Goal: Information Seeking & Learning: Learn about a topic

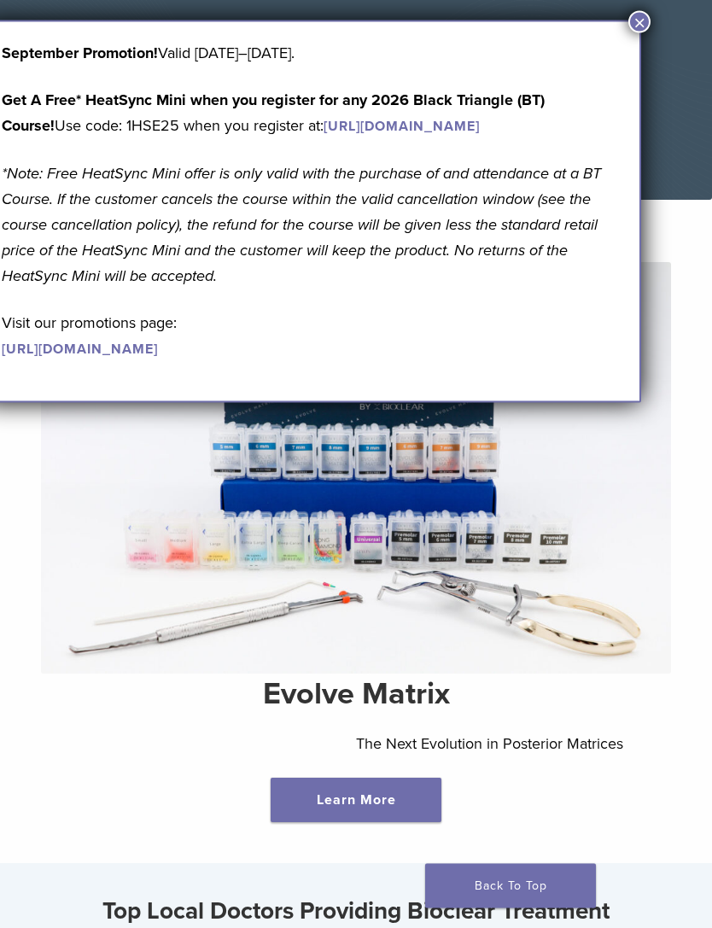
scroll to position [124, 0]
click at [636, 31] on button "×" at bounding box center [639, 22] width 22 height 22
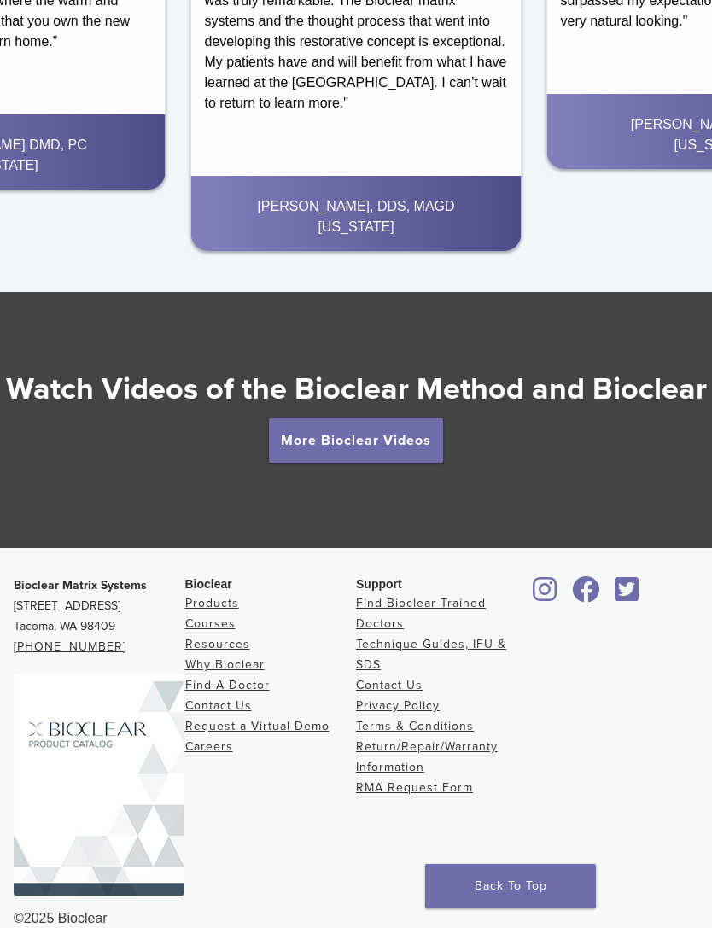
scroll to position [2778, 0]
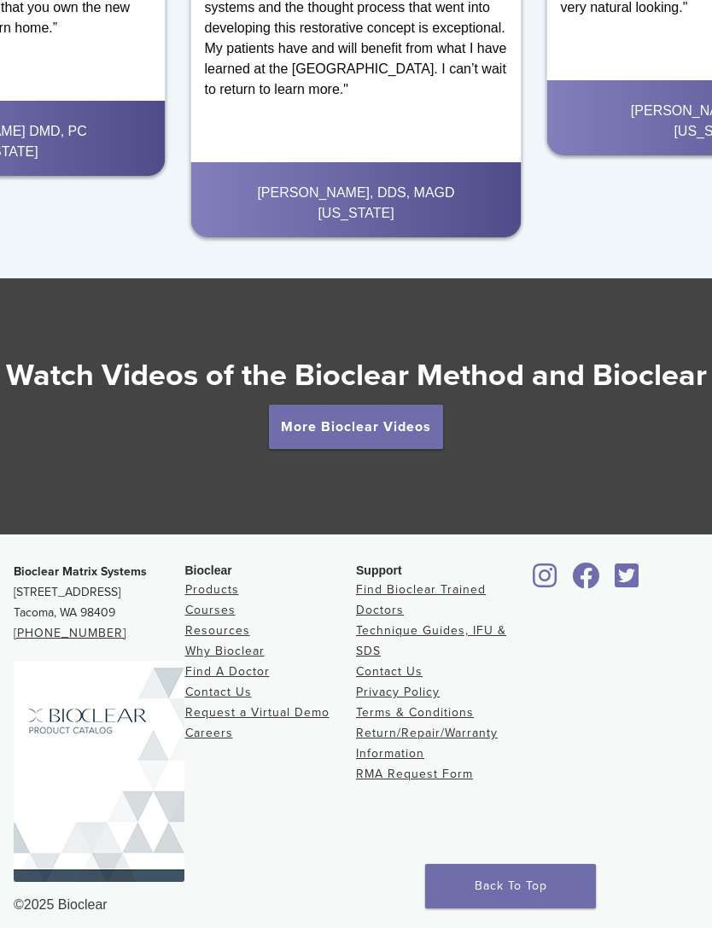
click at [416, 449] on link "More Bioclear Videos" at bounding box center [356, 427] width 174 height 44
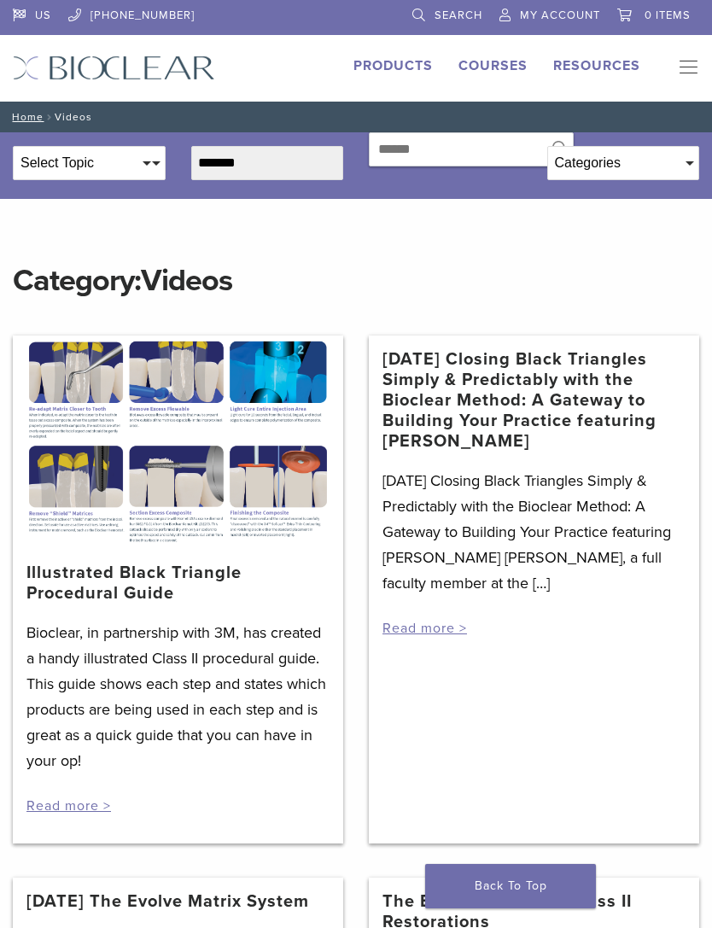
click at [407, 71] on link "Products" at bounding box center [392, 65] width 79 height 17
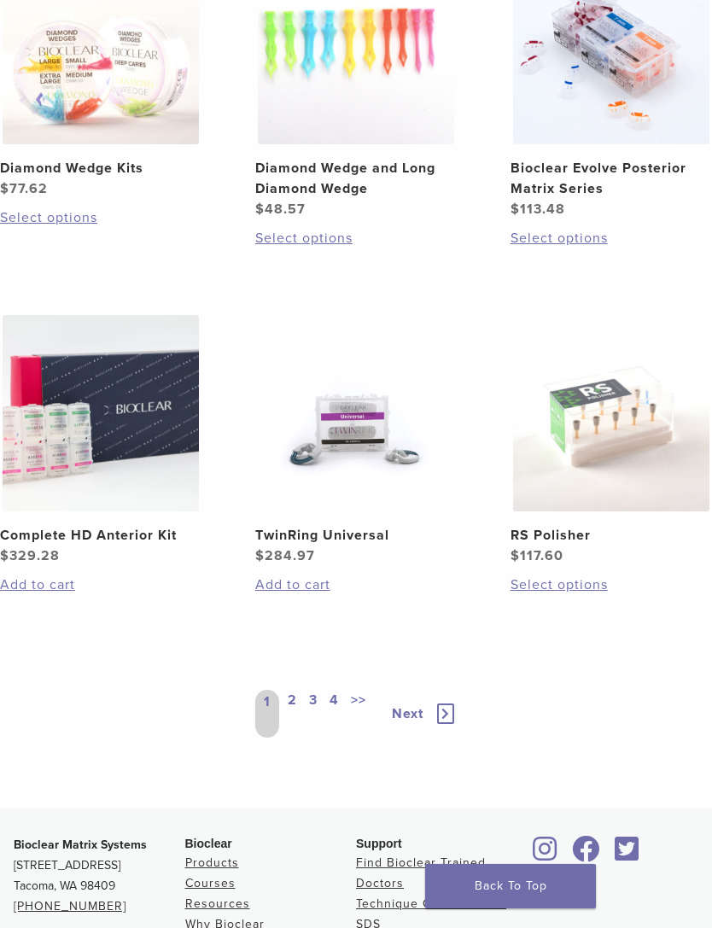
scroll to position [1683, 0]
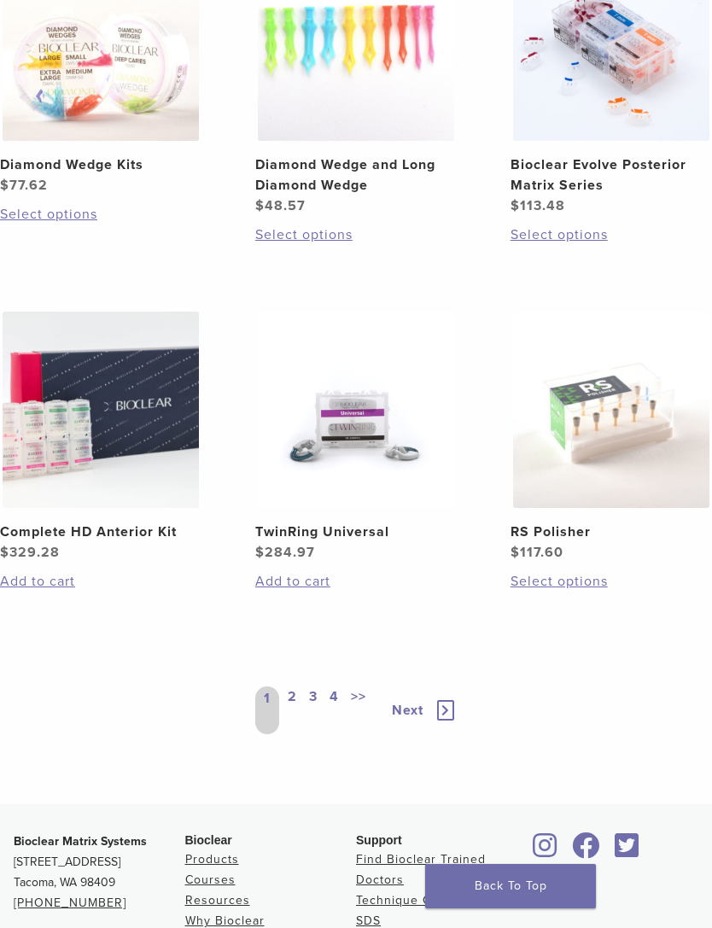
click at [292, 700] on link "2" at bounding box center [292, 710] width 16 height 48
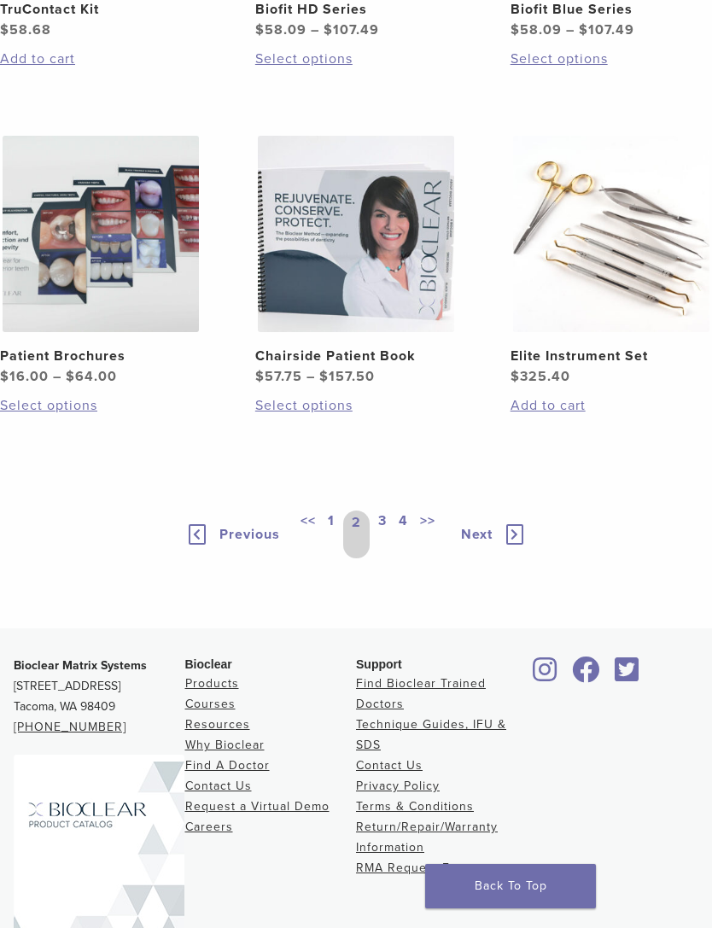
click at [383, 558] on link "3" at bounding box center [382, 534] width 15 height 48
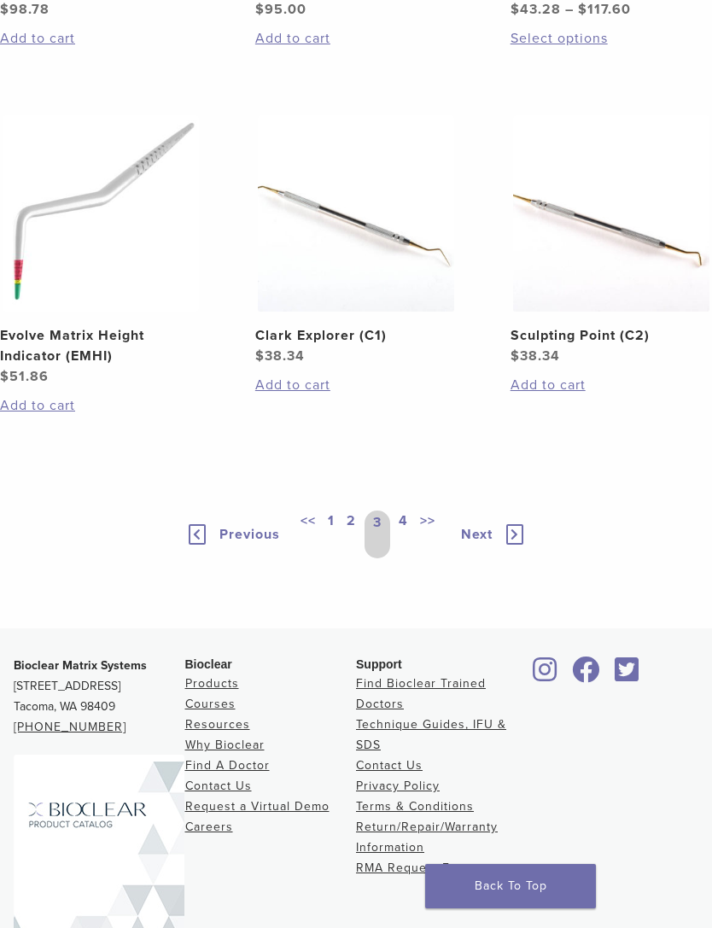
click at [404, 558] on link "4" at bounding box center [403, 534] width 16 height 48
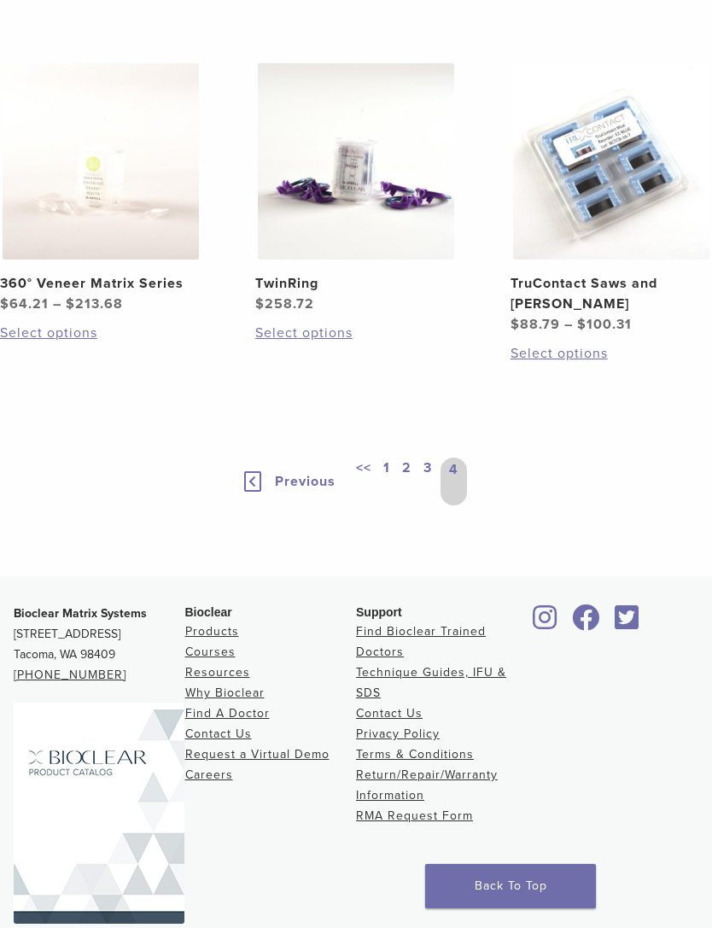
click at [56, 280] on h2 "360° Veneer Matrix Series" at bounding box center [100, 283] width 201 height 20
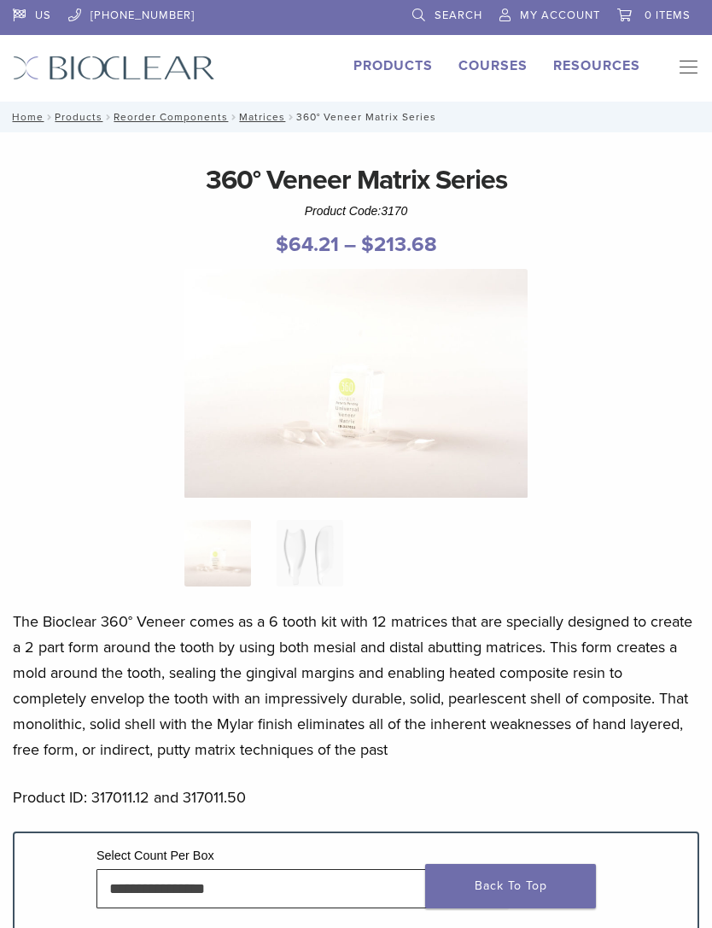
click at [507, 70] on link "Courses" at bounding box center [492, 65] width 69 height 17
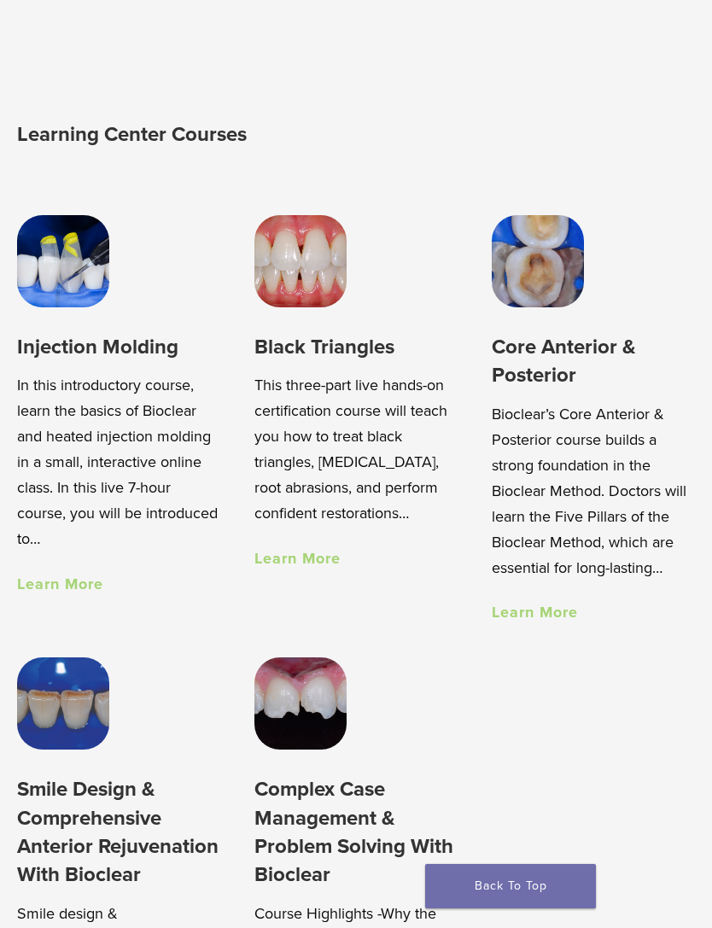
scroll to position [1044, 0]
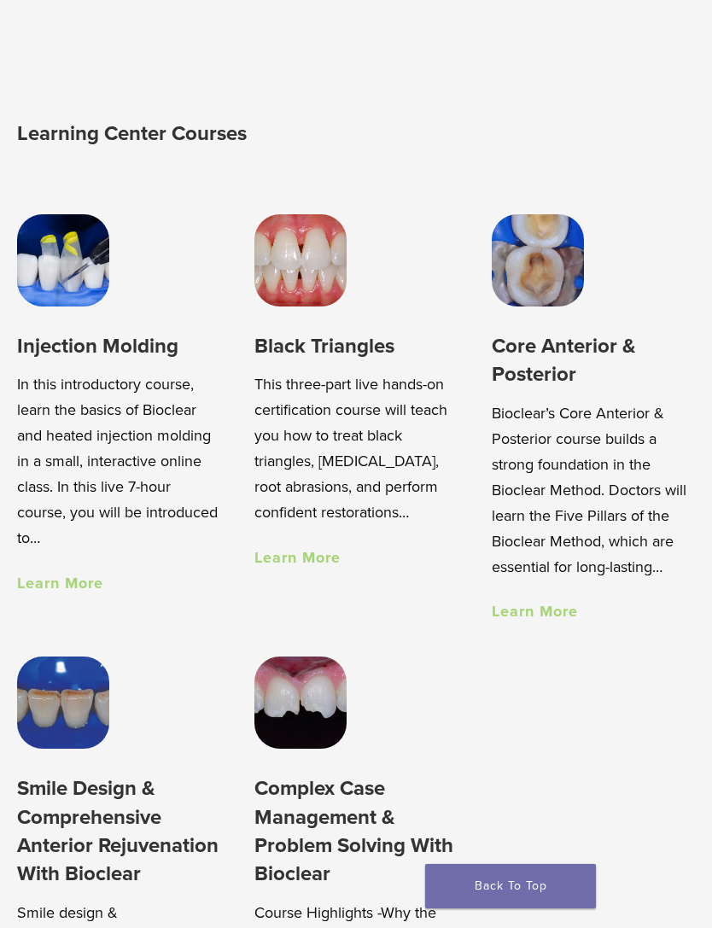
click at [333, 562] on link "Learn More" at bounding box center [297, 557] width 86 height 19
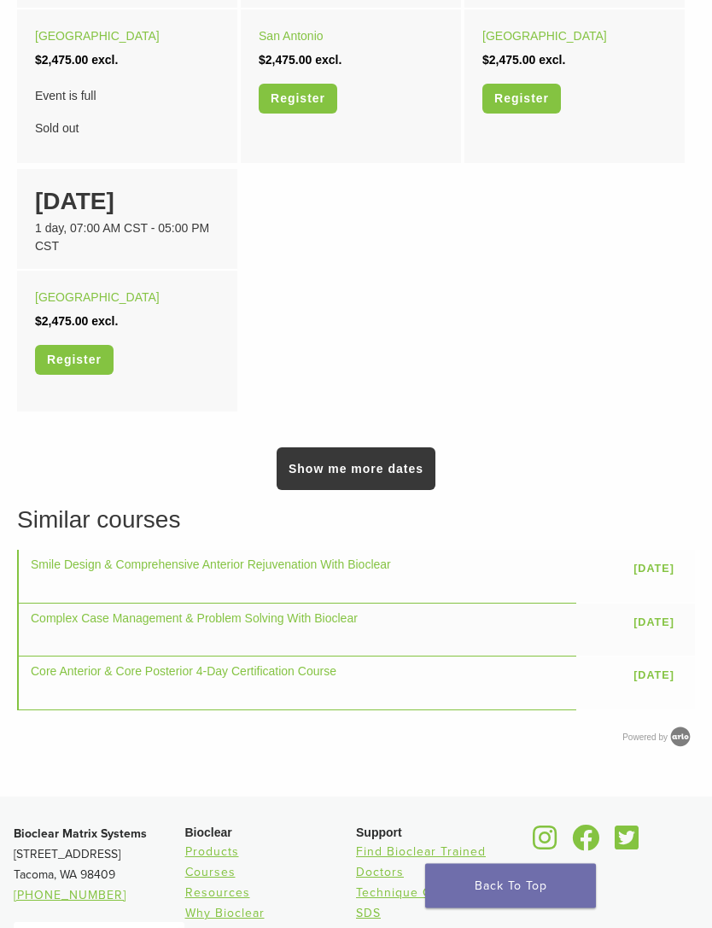
scroll to position [1309, 0]
click at [53, 294] on link "Minneapolis" at bounding box center [97, 297] width 125 height 14
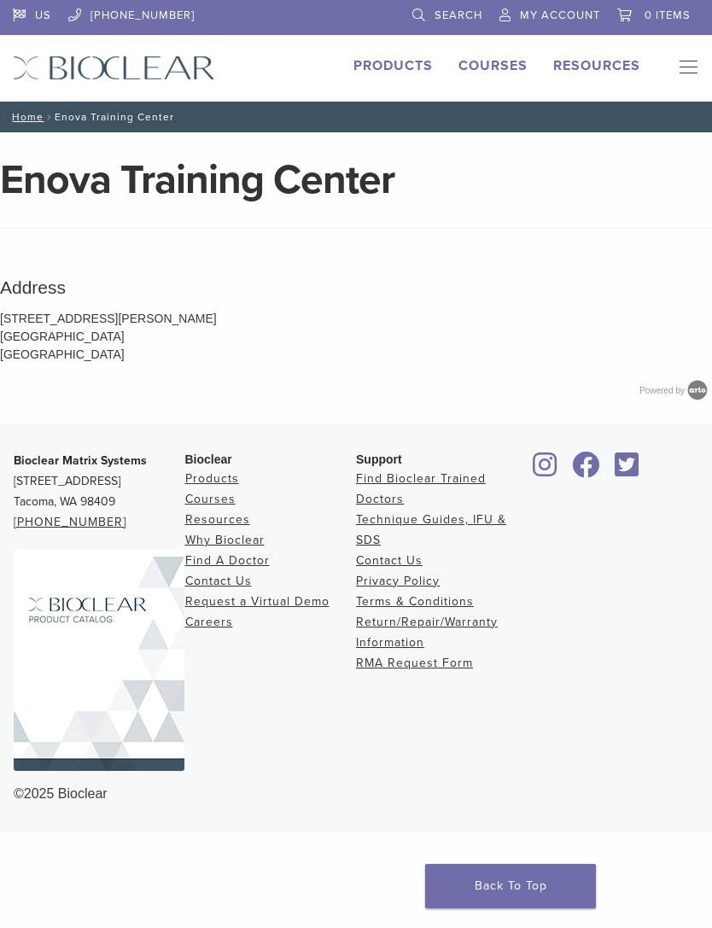
click at [0, 0] on link "Technique Guides, IFU, & SDS" at bounding box center [0, 0] width 0 height 0
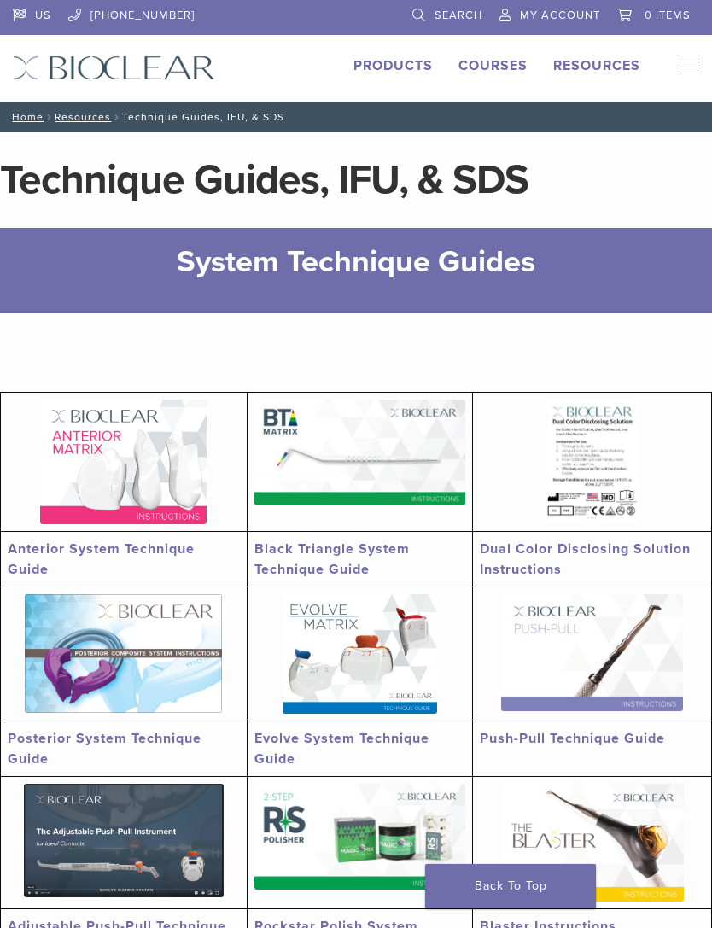
click at [415, 67] on link "Products" at bounding box center [392, 65] width 79 height 17
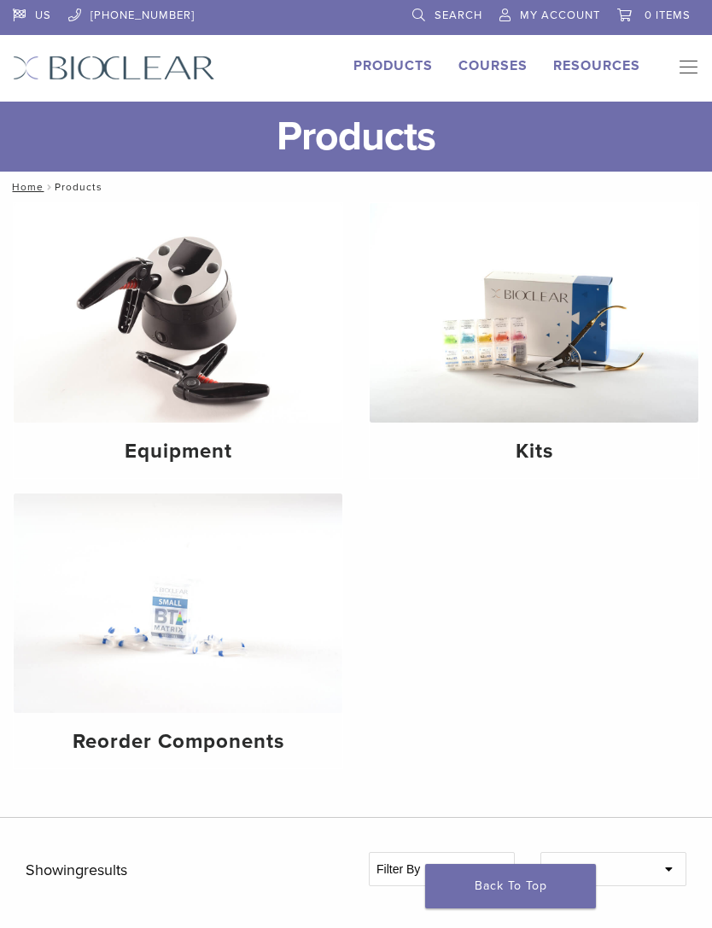
click at [523, 385] on img at bounding box center [534, 312] width 329 height 219
click at [220, 737] on h4 "Reorder Components" at bounding box center [177, 741] width 301 height 31
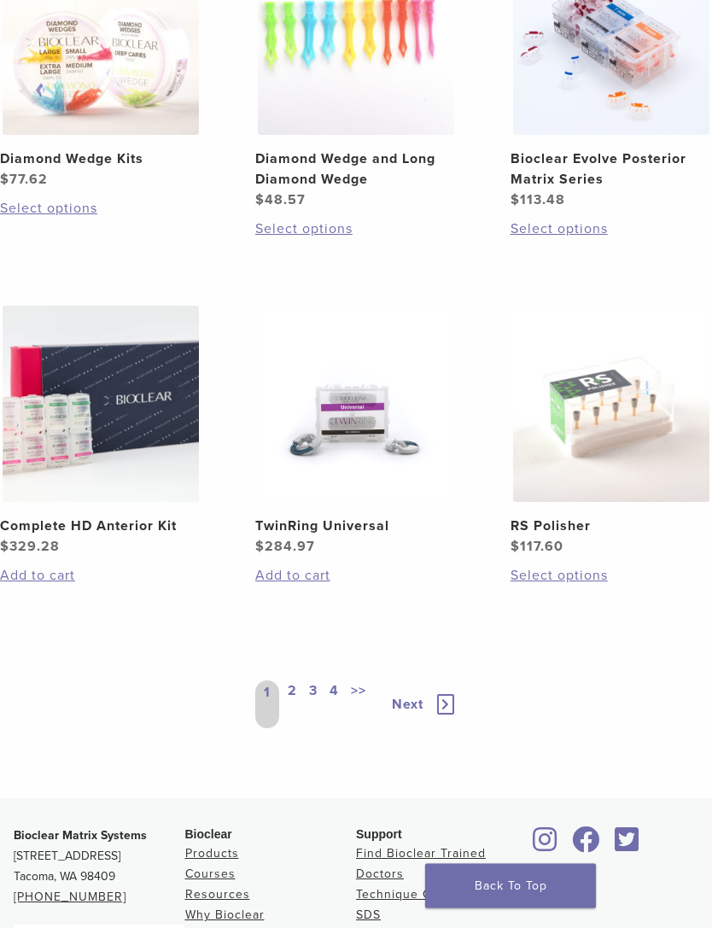
scroll to position [1810, 0]
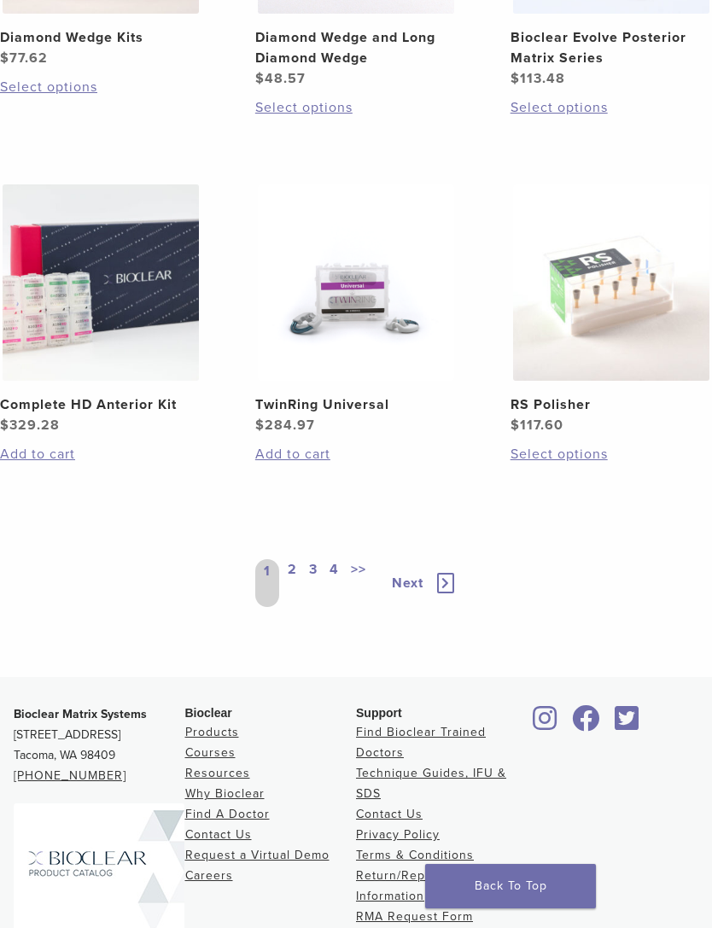
click at [150, 410] on h2 "Complete HD Anterior Kit" at bounding box center [100, 404] width 201 height 20
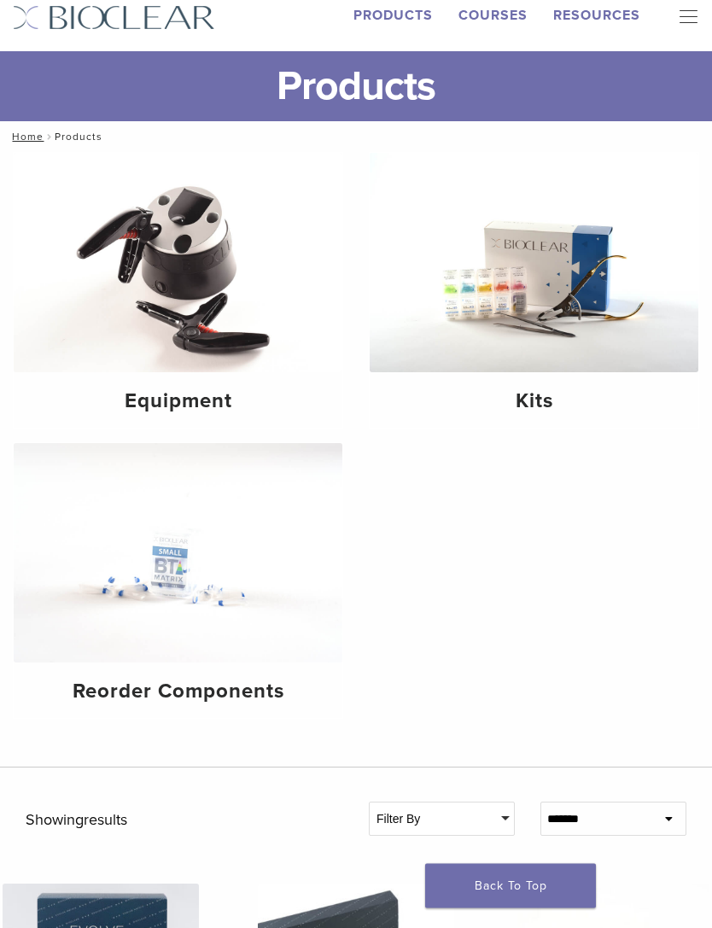
scroll to position [0, 0]
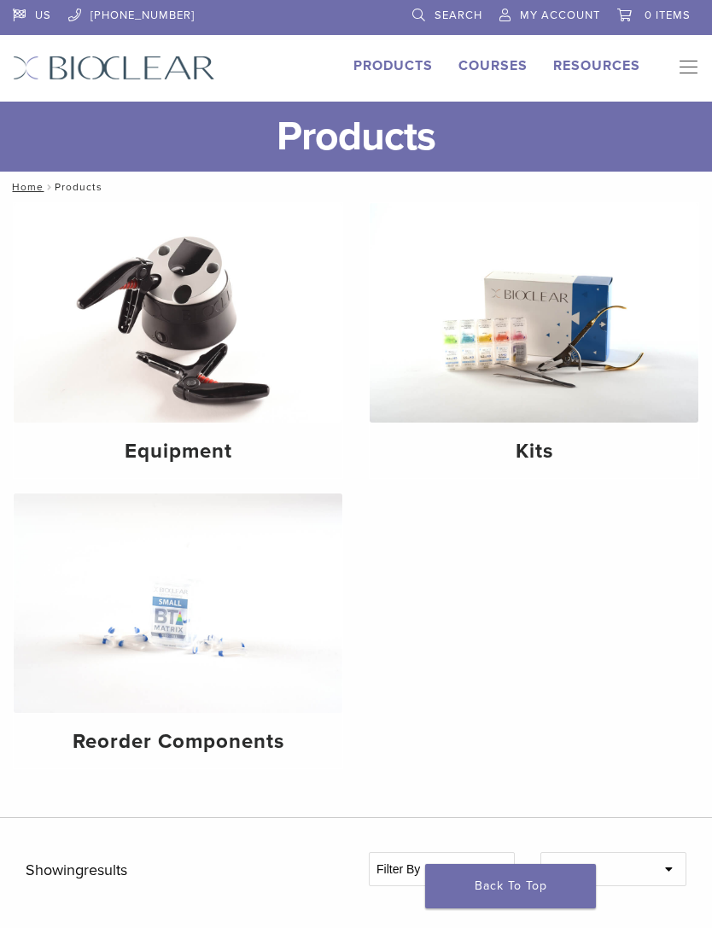
click at [692, 61] on button "Primary Navigation" at bounding box center [683, 68] width 34 height 26
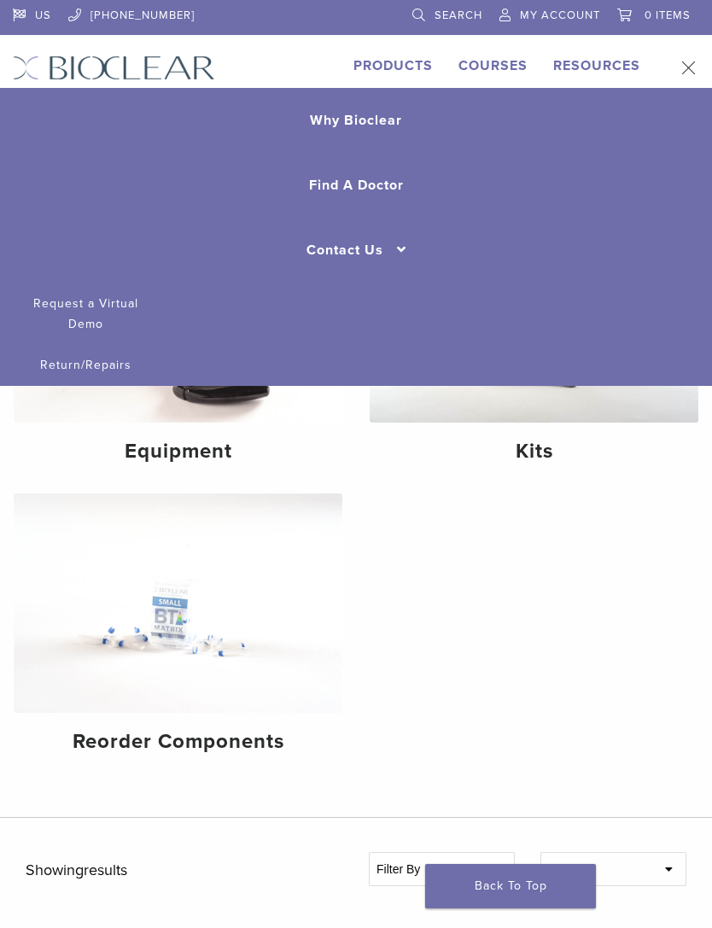
click at [527, 580] on div "Equipment Kits Reorder Components" at bounding box center [356, 509] width 712 height 615
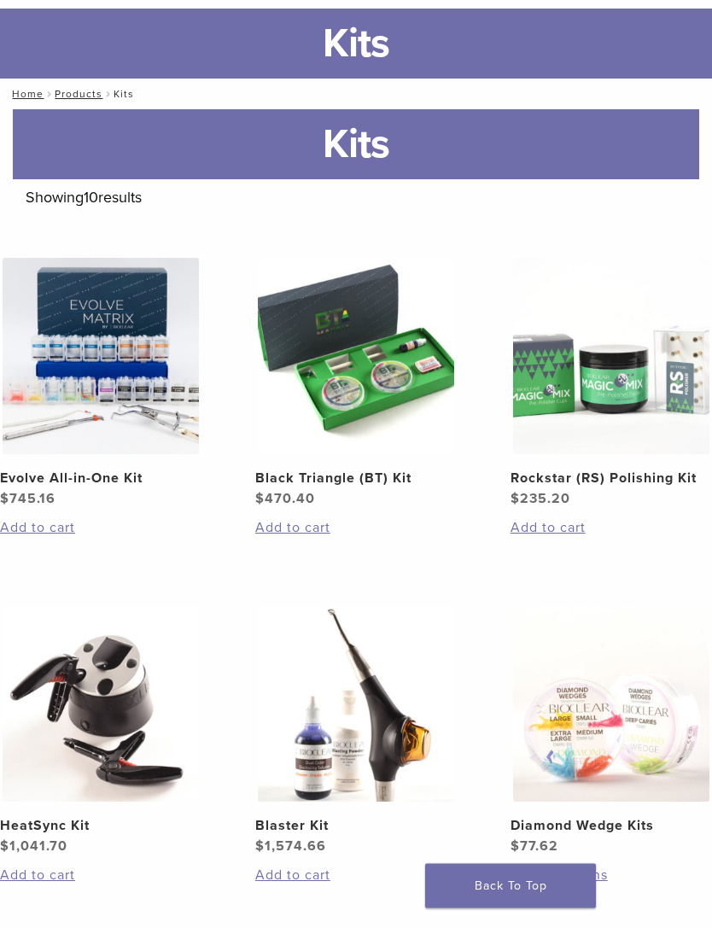
scroll to position [93, 0]
click at [118, 485] on h2 "Evolve All-in-One Kit" at bounding box center [100, 478] width 201 height 20
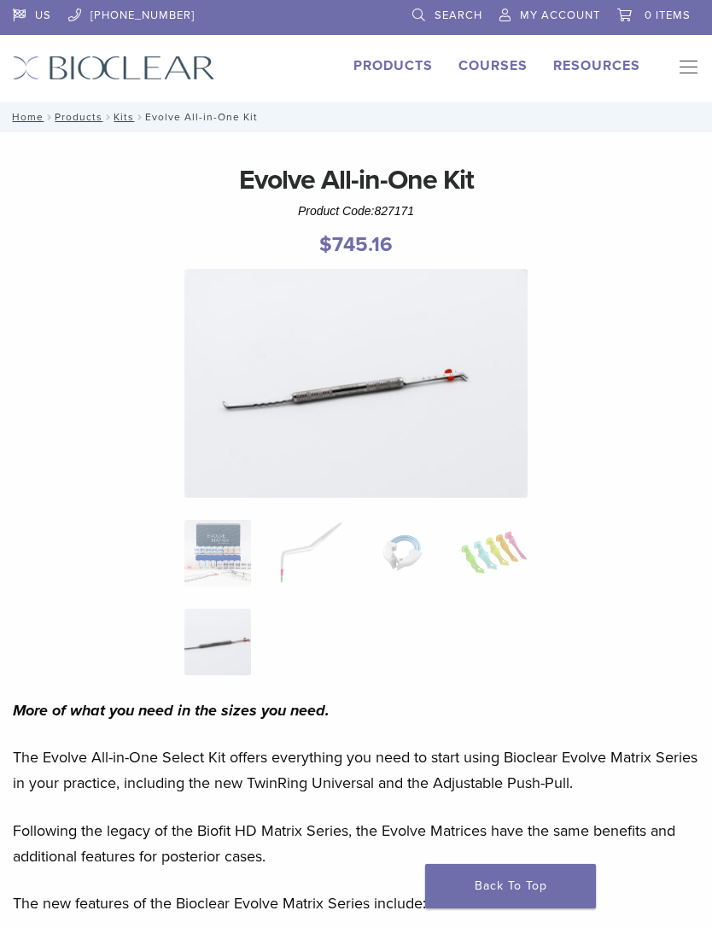
click at [453, 416] on img at bounding box center [355, 383] width 343 height 229
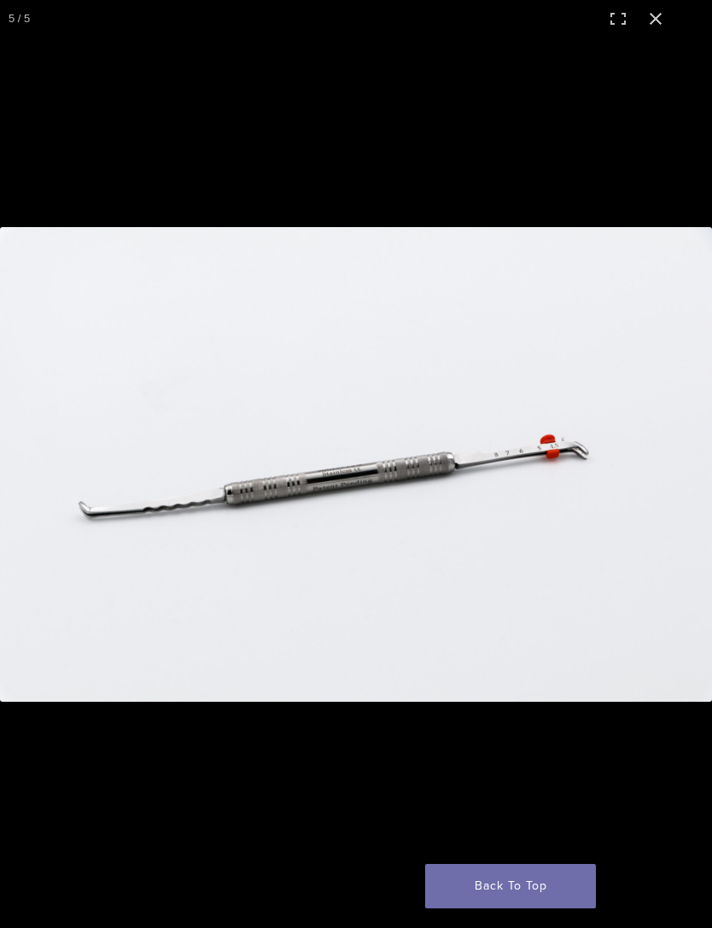
click at [654, 30] on button "Close (Esc)" at bounding box center [656, 19] width 38 height 38
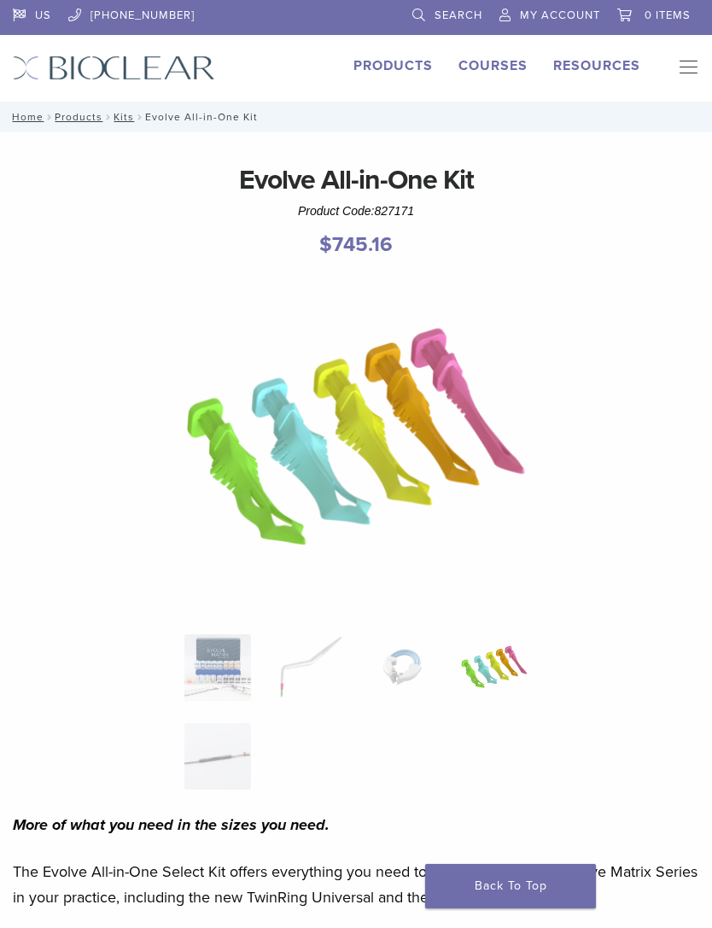
click at [235, 719] on ol at bounding box center [356, 723] width 369 height 178
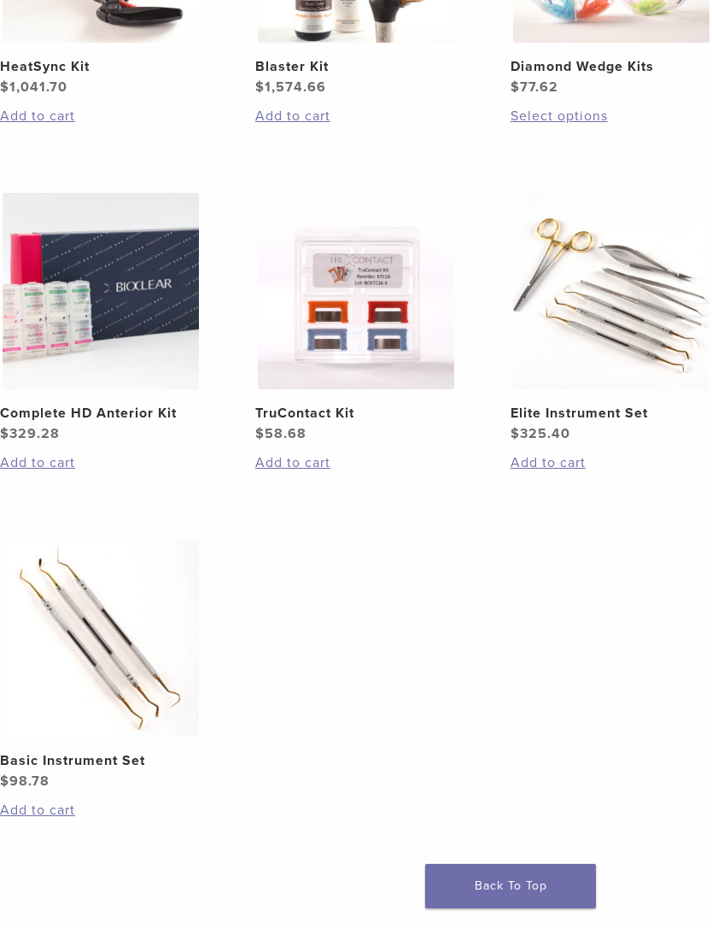
scroll to position [855, 0]
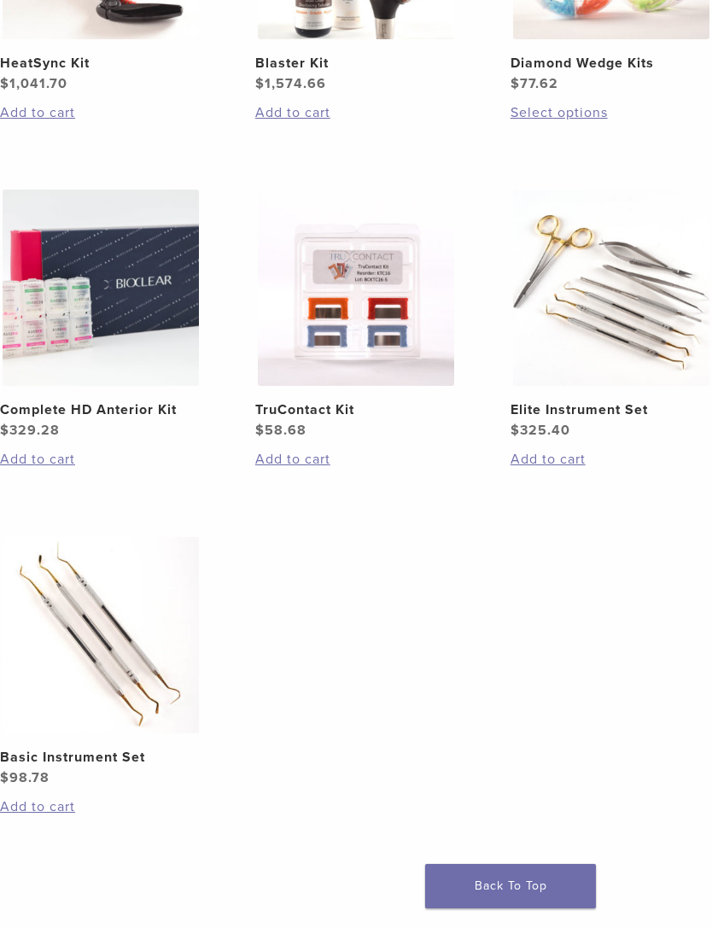
click at [592, 402] on h2 "Elite Instrument Set" at bounding box center [610, 409] width 201 height 20
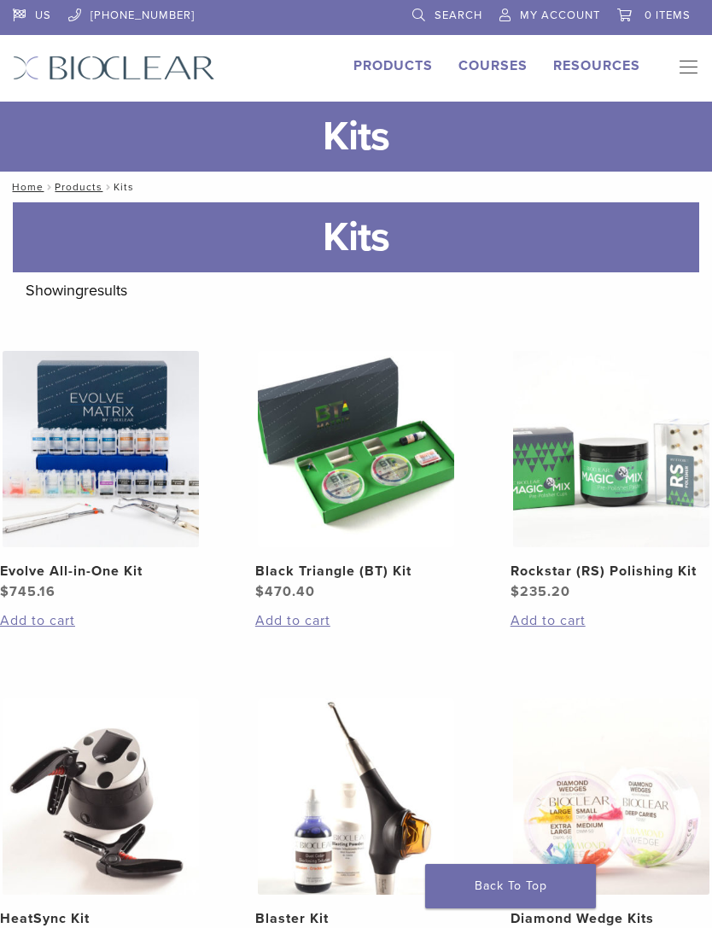
click at [157, 489] on img at bounding box center [101, 449] width 196 height 196
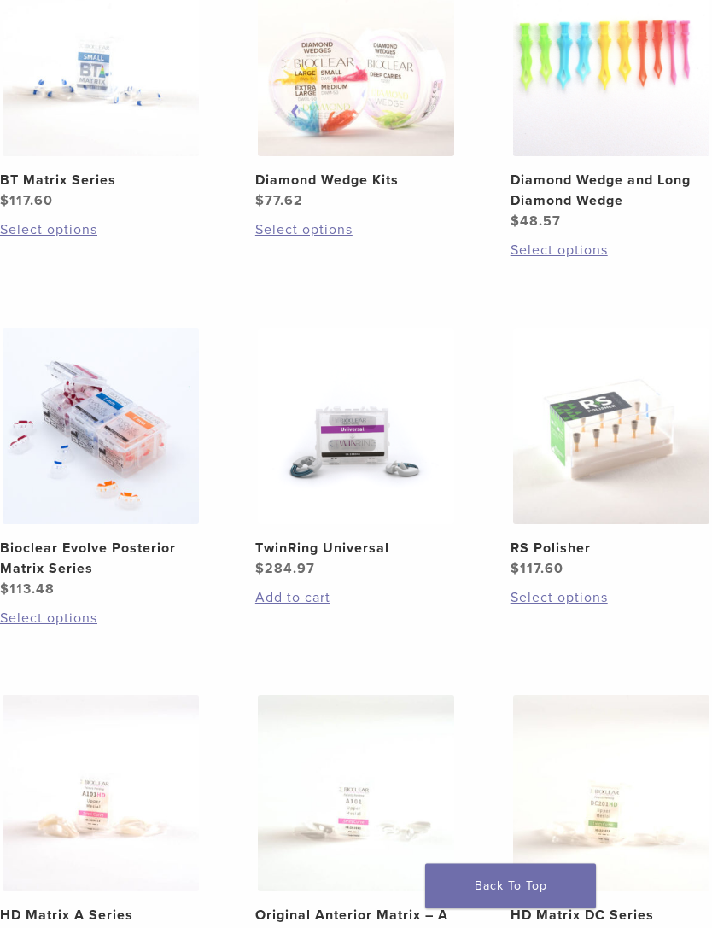
scroll to position [385, 0]
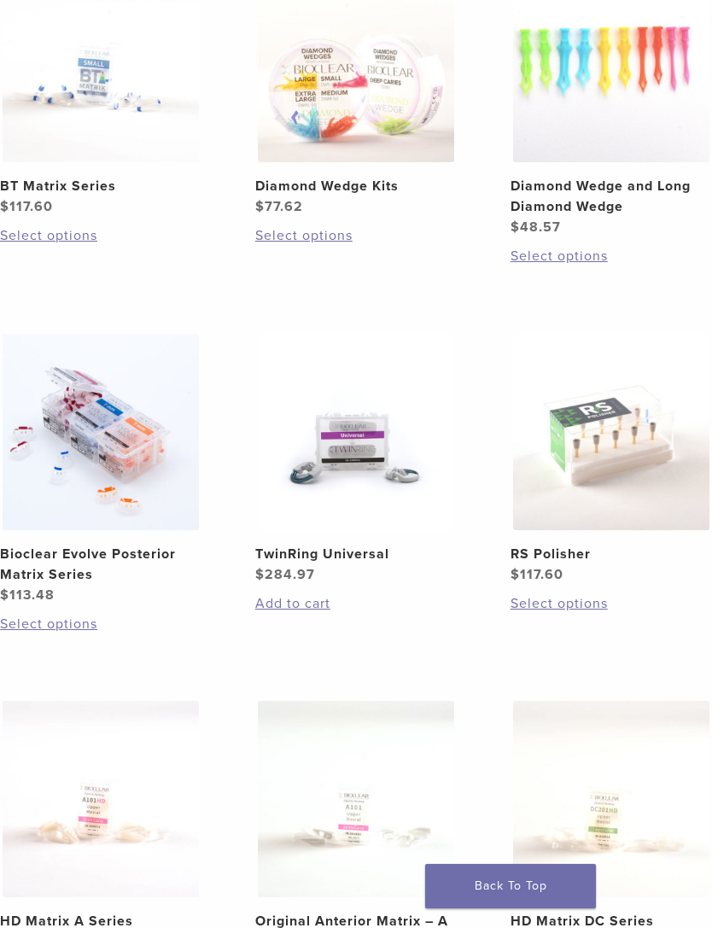
click at [57, 571] on h2 "Bioclear Evolve Posterior Matrix Series" at bounding box center [100, 564] width 201 height 41
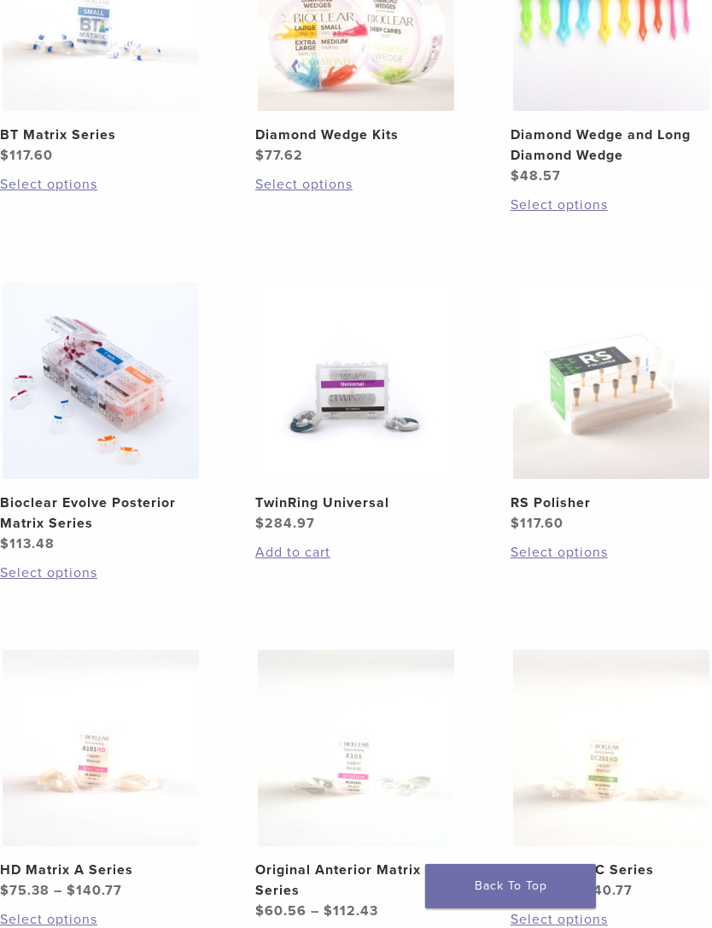
scroll to position [435, 0]
click at [348, 495] on h2 "TwinRing Universal" at bounding box center [355, 503] width 201 height 20
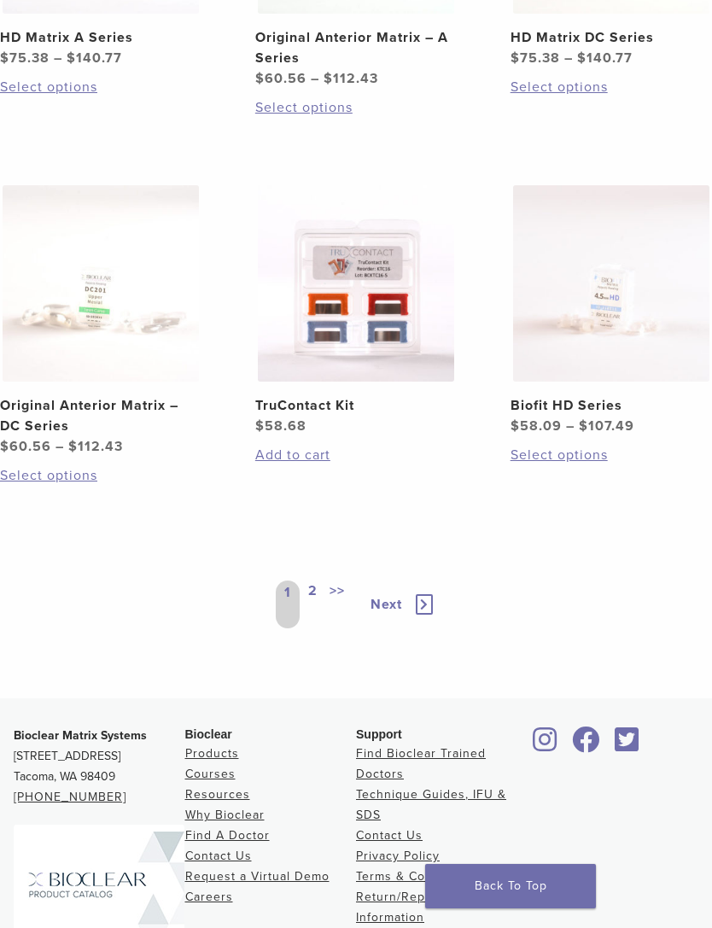
scroll to position [1269, 0]
click at [318, 587] on link "2" at bounding box center [313, 604] width 16 height 48
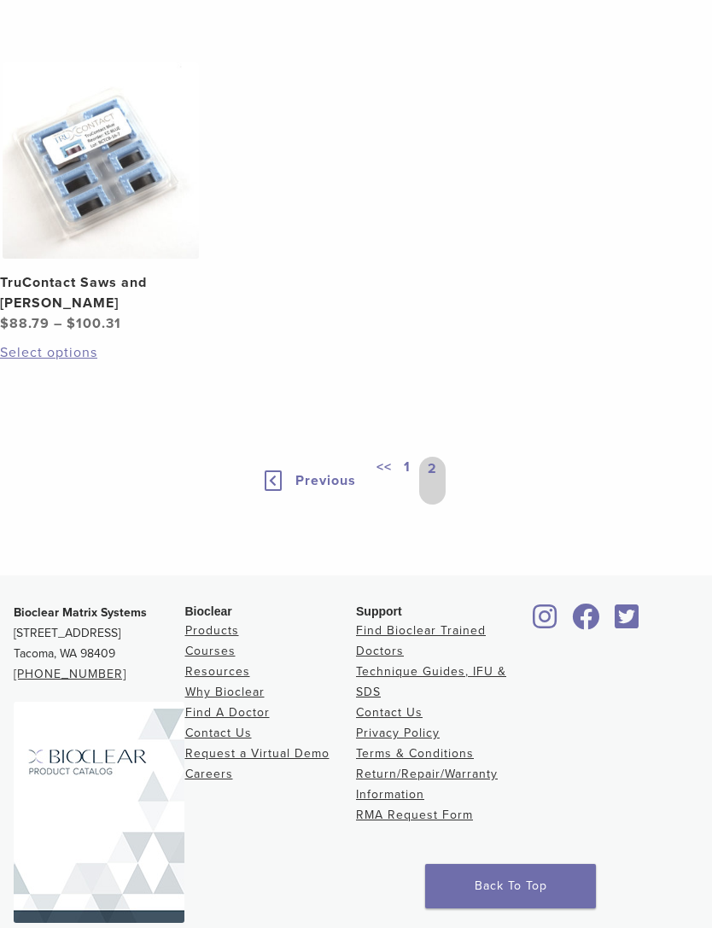
click at [275, 475] on icon at bounding box center [273, 480] width 17 height 20
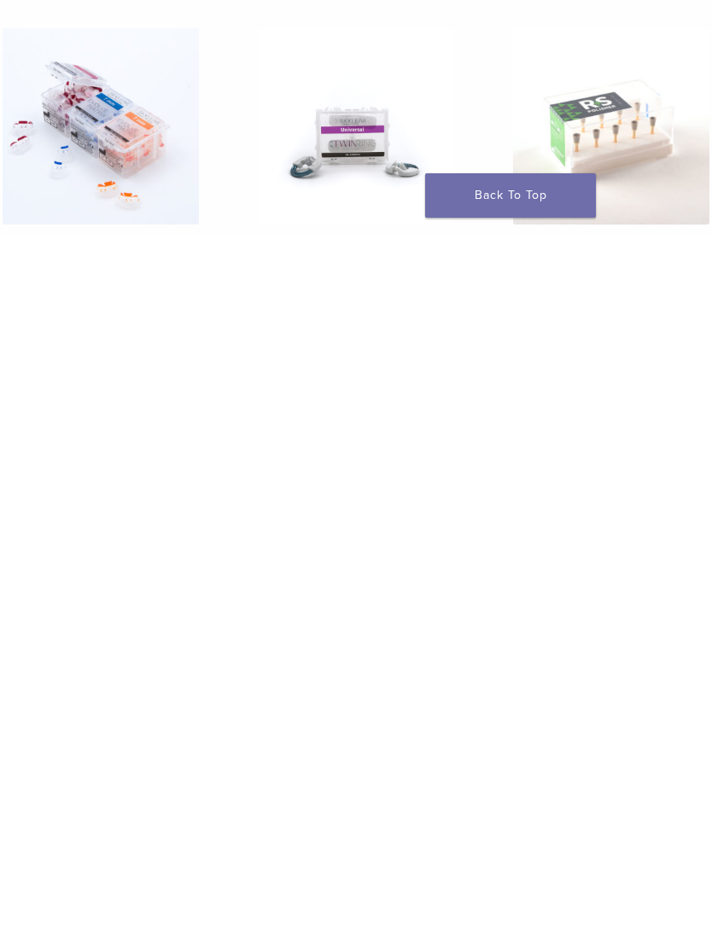
scroll to position [691, 0]
